Goal: Task Accomplishment & Management: Manage account settings

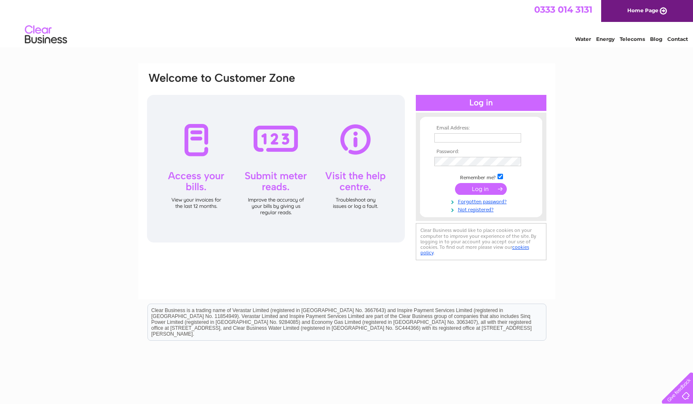
click at [457, 139] on input "text" at bounding box center [477, 137] width 87 height 9
type input "kirsty@mcelhinneyandco.co.uk"
click at [455, 184] on input "submit" at bounding box center [481, 190] width 52 height 12
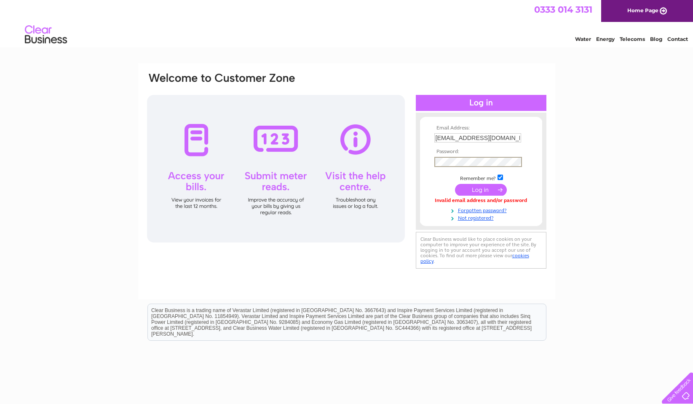
click at [455, 184] on input "submit" at bounding box center [481, 190] width 52 height 12
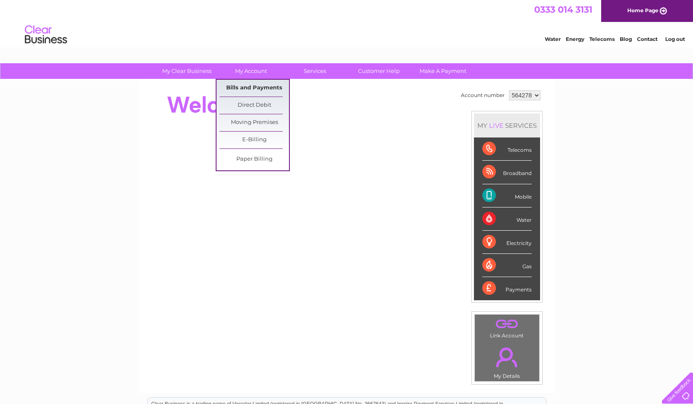
click at [255, 85] on link "Bills and Payments" at bounding box center [255, 88] width 70 height 17
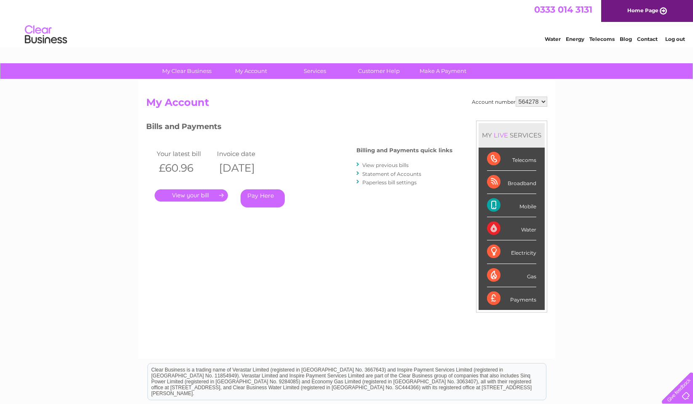
click at [211, 196] on link "." at bounding box center [191, 195] width 73 height 12
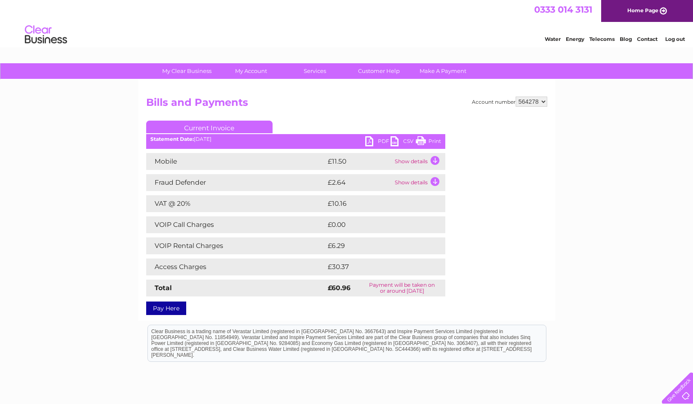
click at [374, 140] on link "PDF" at bounding box center [377, 142] width 25 height 12
click at [674, 38] on link "Log out" at bounding box center [675, 39] width 20 height 6
